Goal: Navigation & Orientation: Find specific page/section

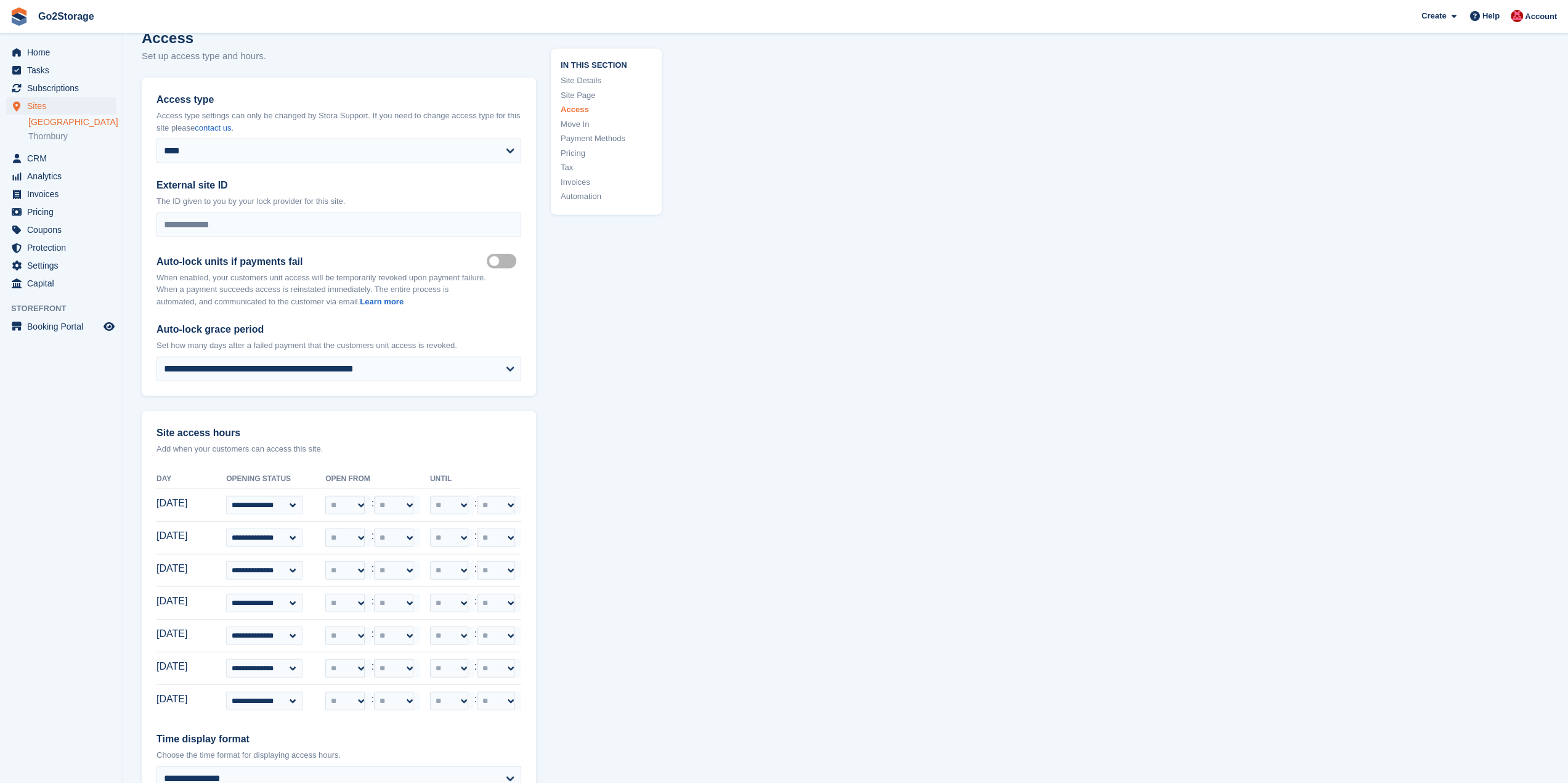
scroll to position [2649, 0]
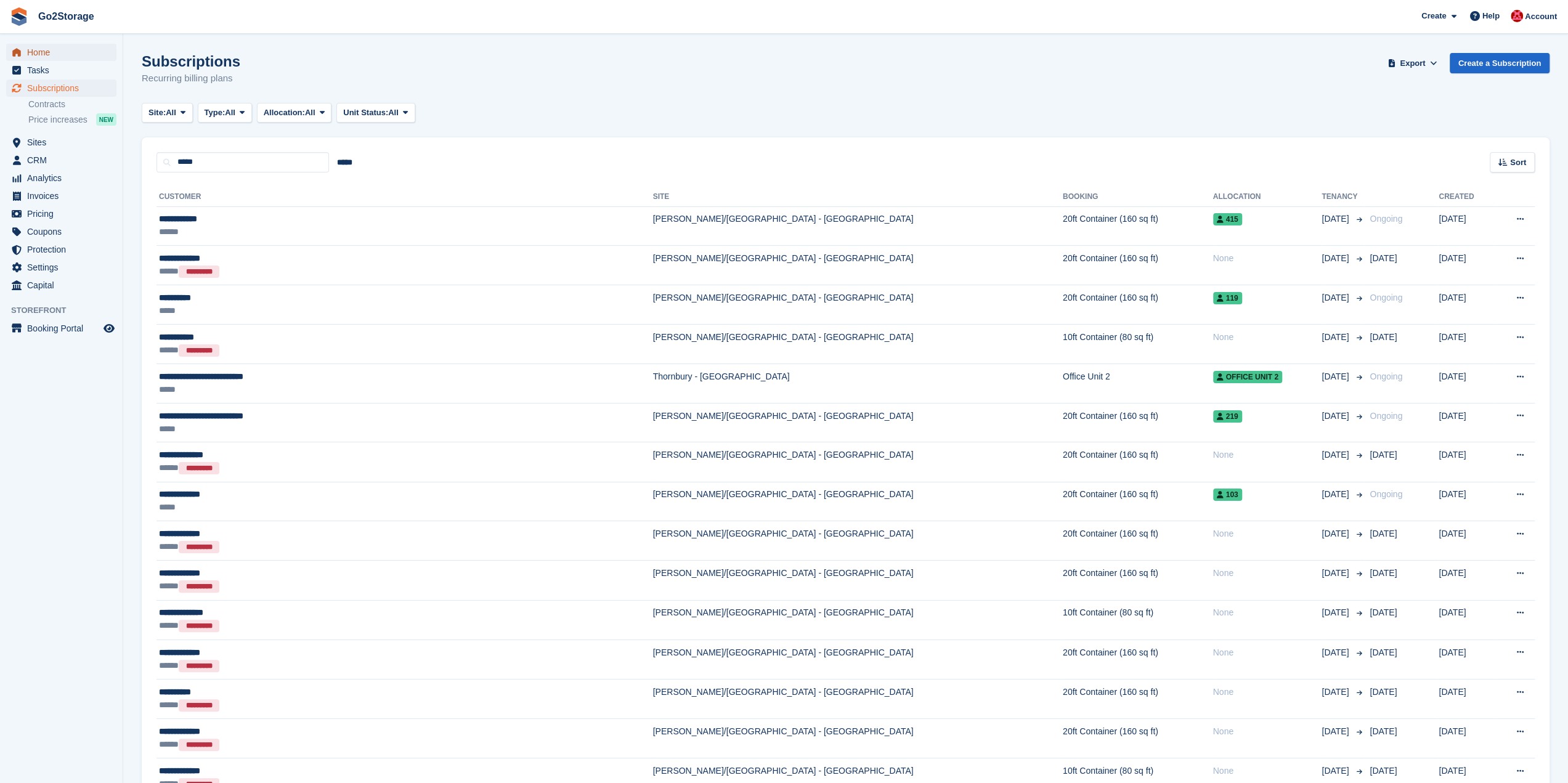
click at [74, 50] on span "Home" at bounding box center [64, 52] width 74 height 17
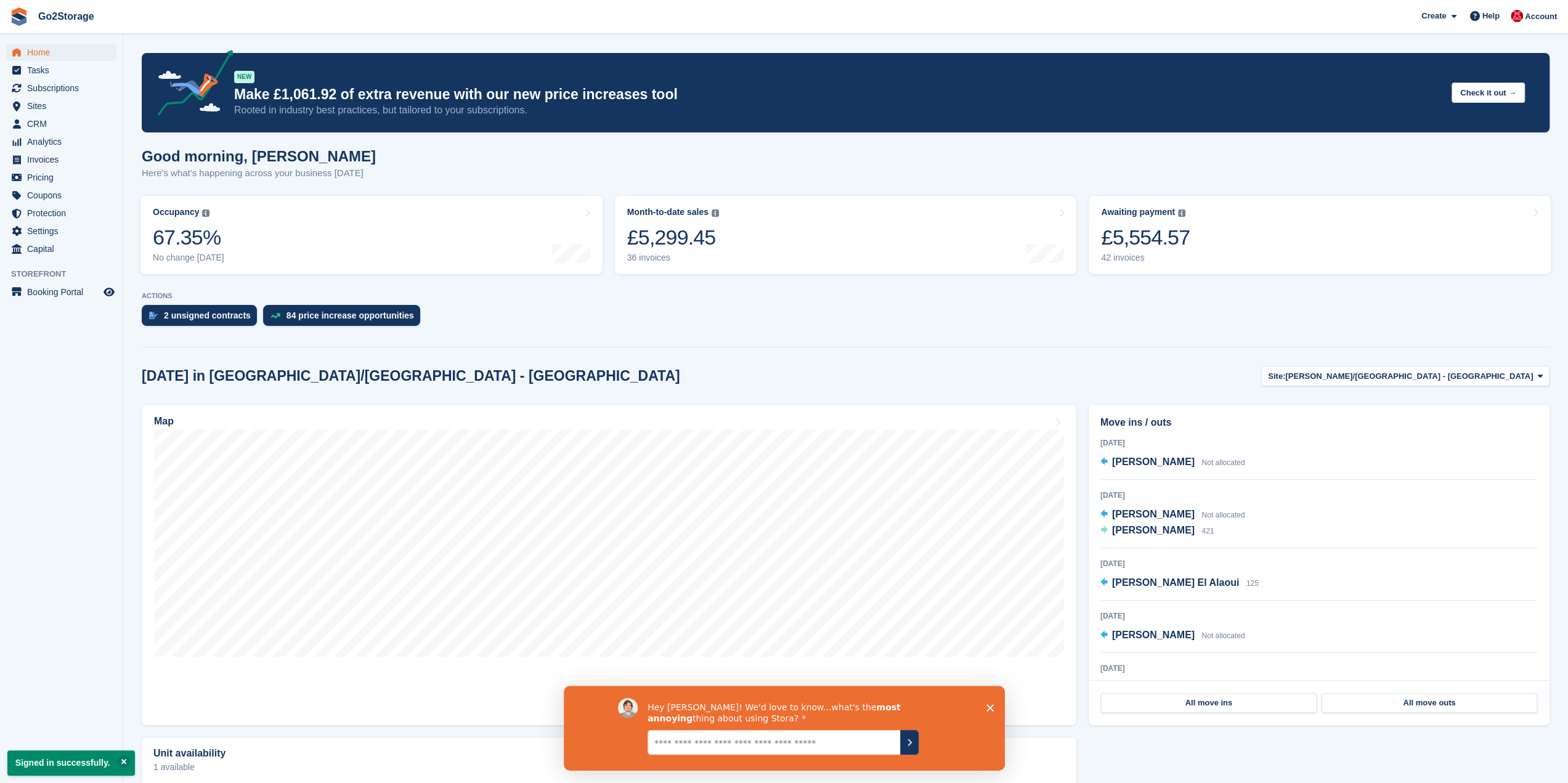
click at [987, 706] on icon "Close survey" at bounding box center [990, 707] width 8 height 8
